Goal: Check status: Check status

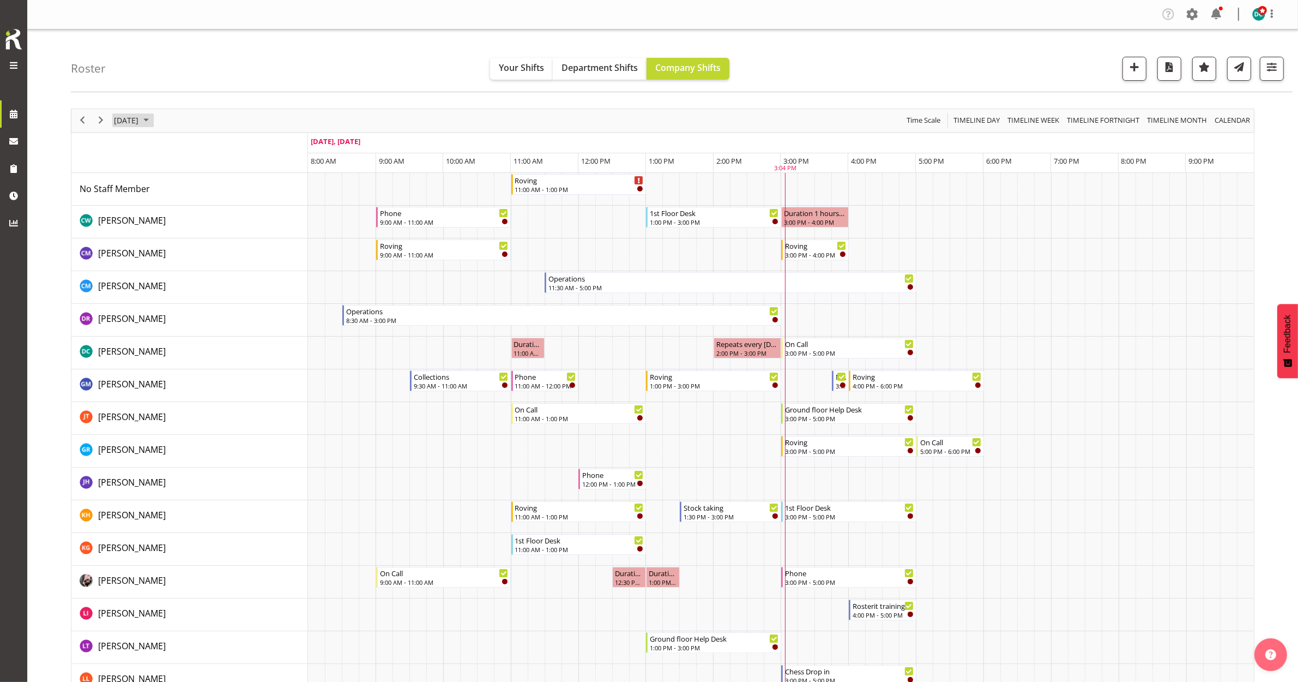
click at [125, 127] on span "[DATE]" at bounding box center [126, 120] width 27 height 14
click at [142, 246] on span "22" at bounding box center [143, 241] width 16 height 16
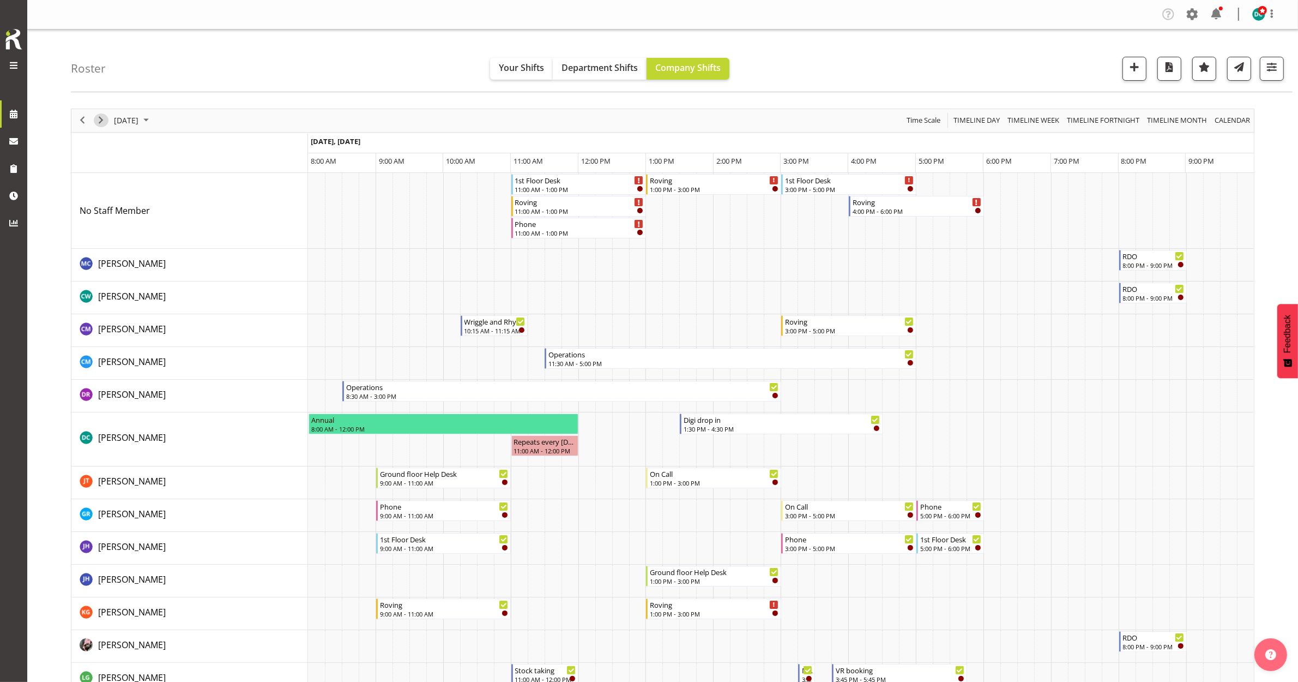
click at [103, 119] on span "Next" at bounding box center [100, 120] width 13 height 14
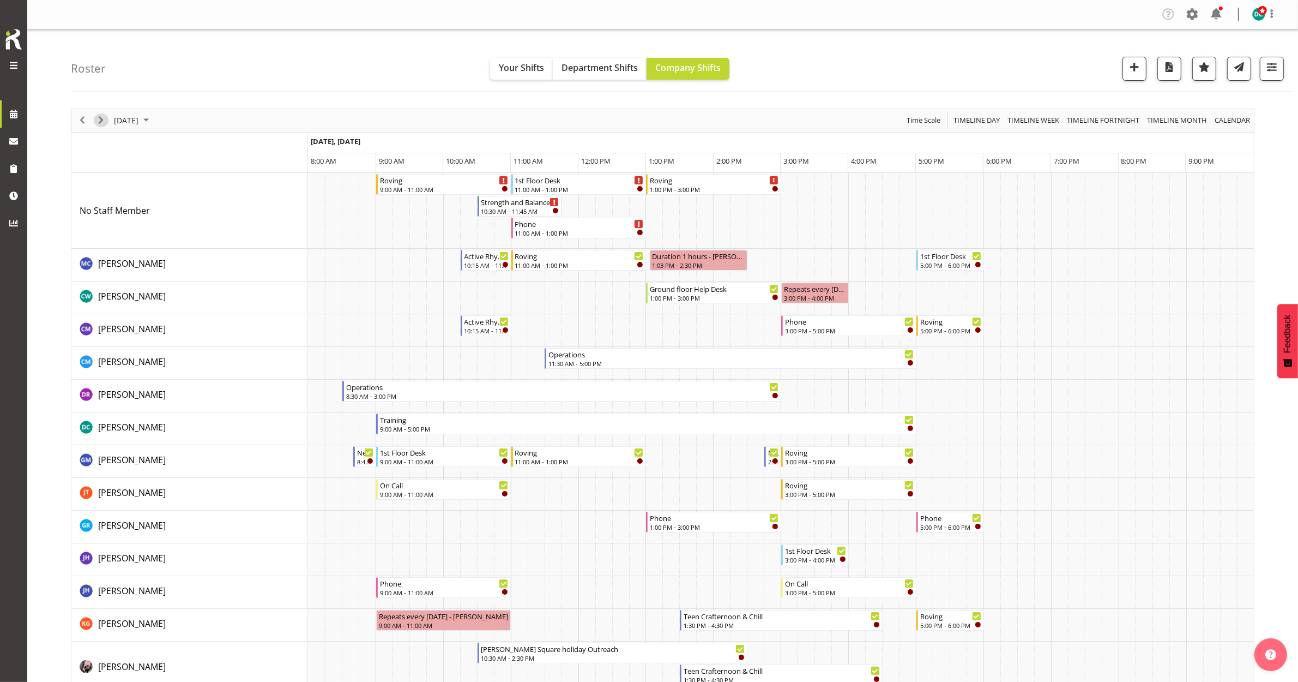
click at [99, 121] on span "Next" at bounding box center [100, 120] width 13 height 14
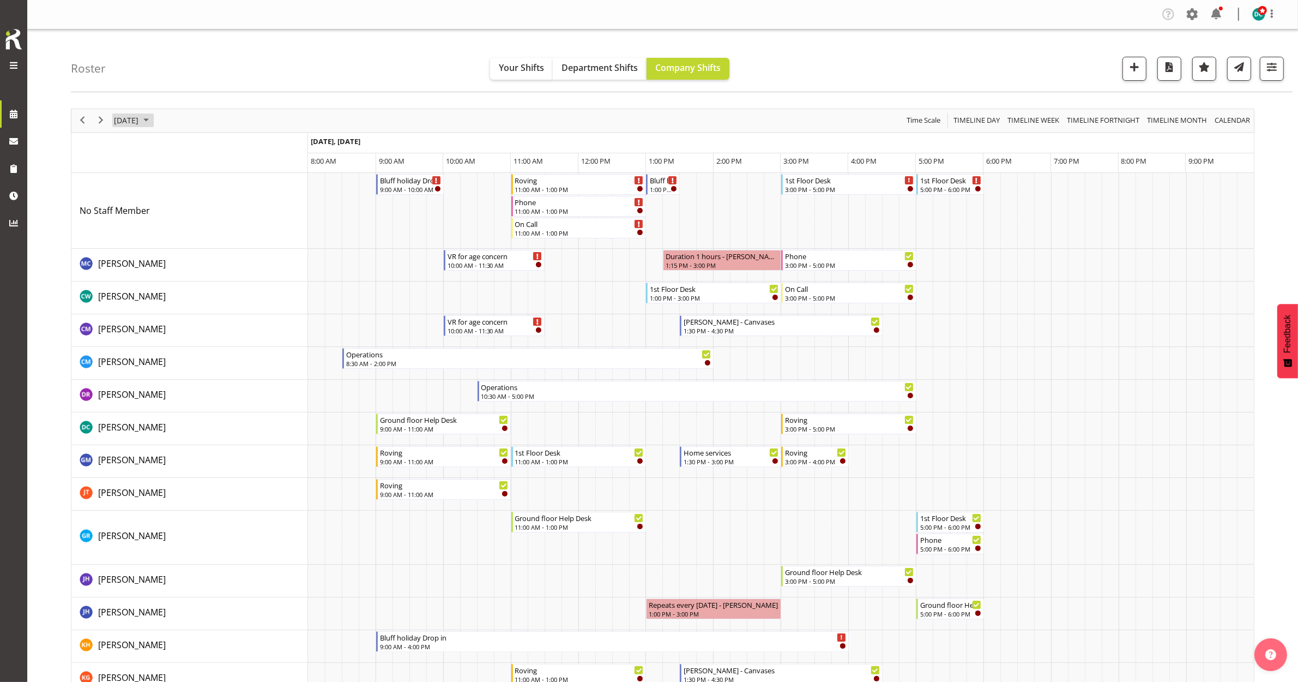
click at [118, 123] on span "[DATE]" at bounding box center [126, 120] width 27 height 14
click at [155, 243] on span "23" at bounding box center [160, 241] width 16 height 16
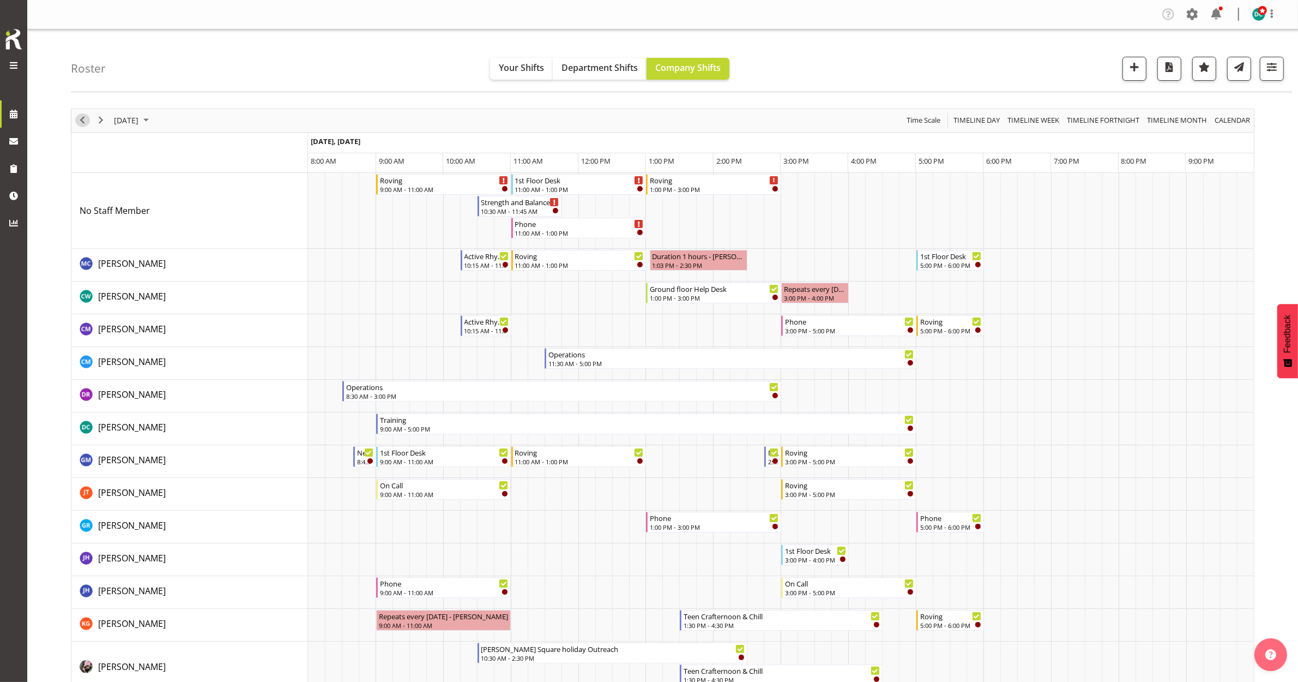
click at [81, 123] on span "Previous" at bounding box center [82, 120] width 13 height 14
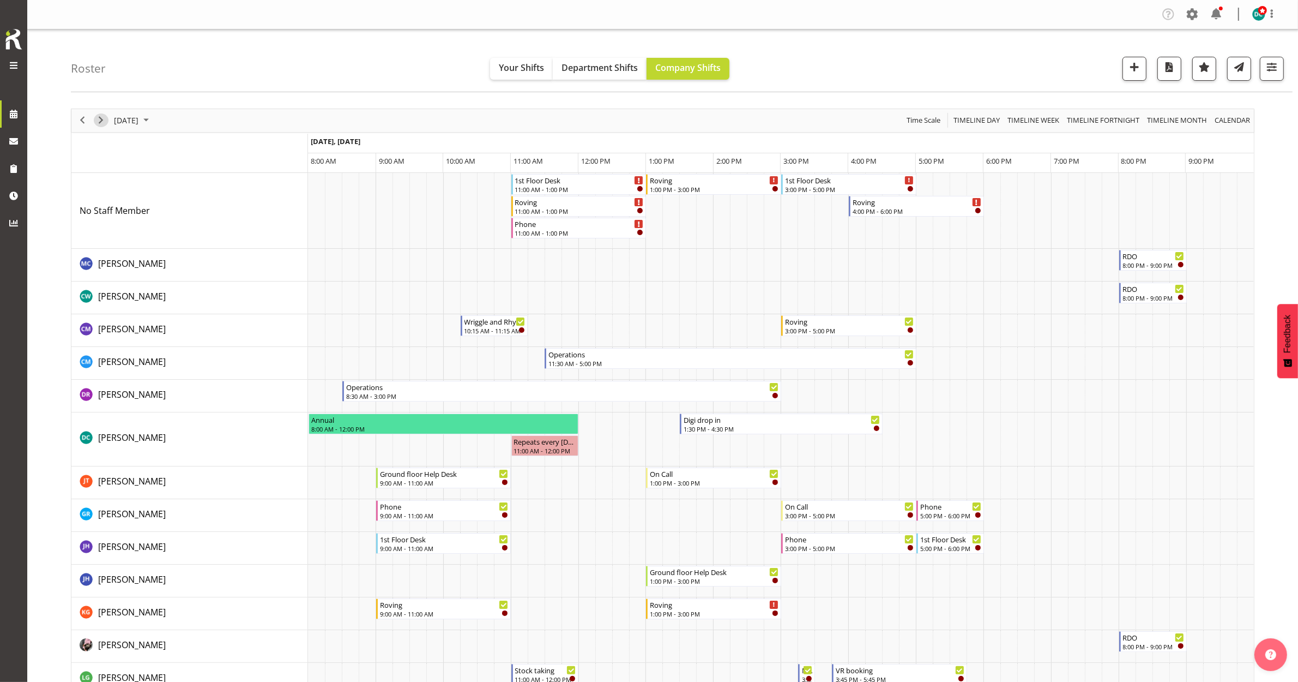
click at [105, 118] on span "Next" at bounding box center [100, 120] width 13 height 14
